Goal: Navigation & Orientation: Find specific page/section

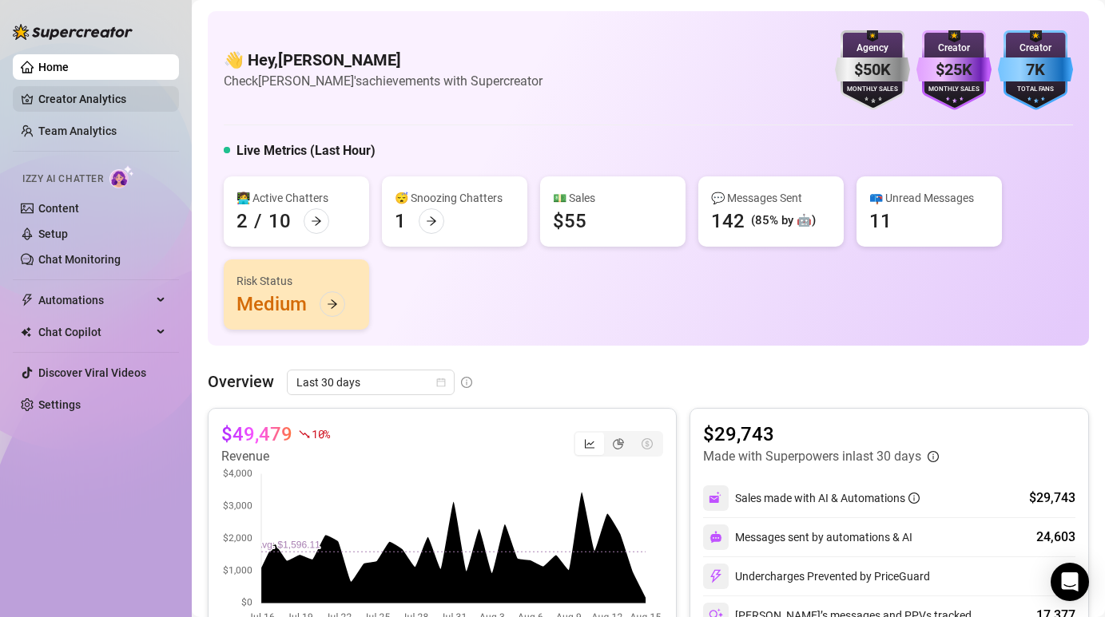
click at [62, 93] on link "Creator Analytics" at bounding box center [102, 99] width 128 height 26
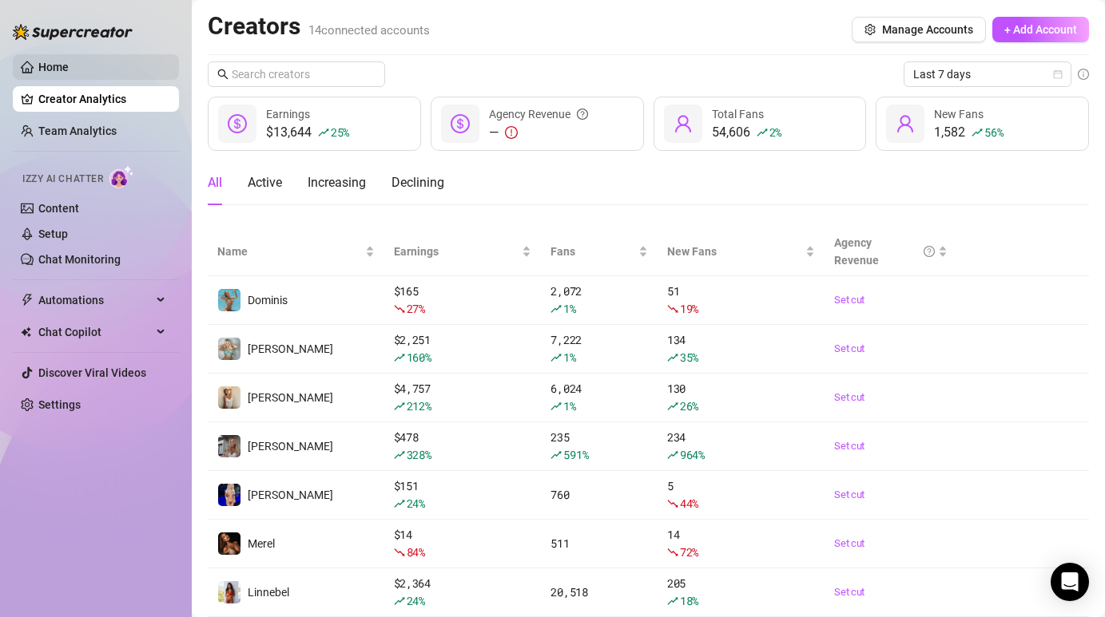
click at [49, 61] on link "Home" at bounding box center [53, 67] width 30 height 13
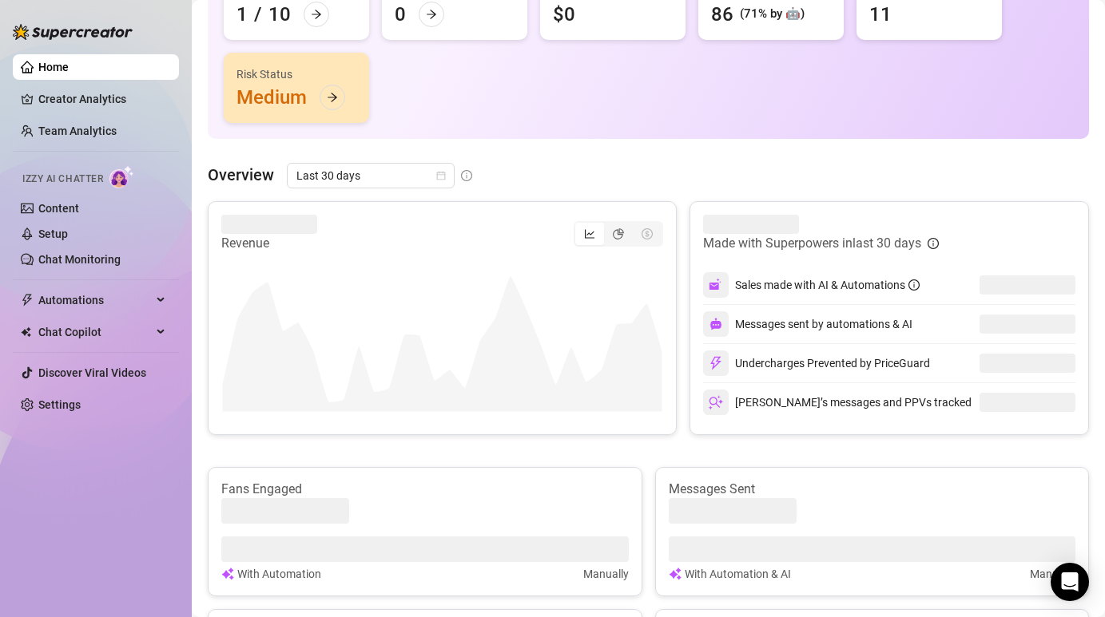
scroll to position [210, 0]
